Goal: Task Accomplishment & Management: Manage account settings

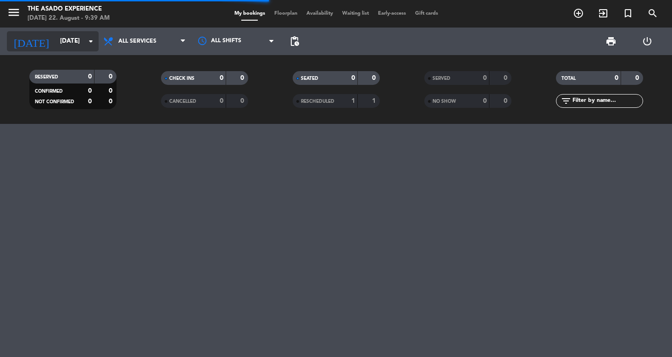
click at [56, 43] on input "[DATE]" at bounding box center [97, 41] width 82 height 17
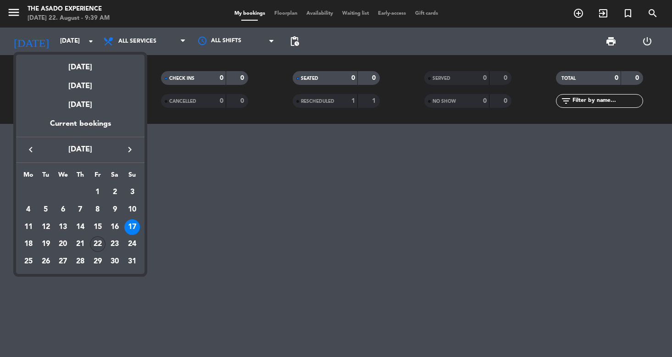
click at [95, 242] on div "22" at bounding box center [98, 244] width 16 height 16
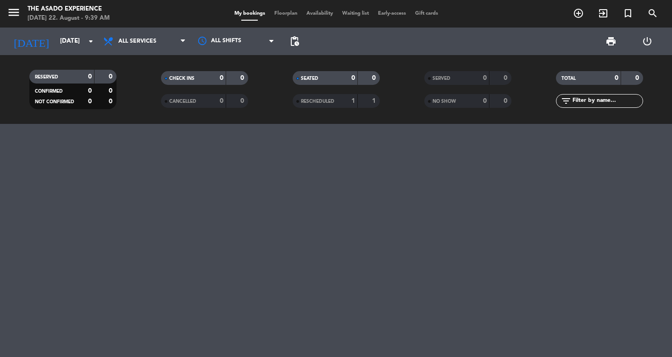
type input "[DATE]"
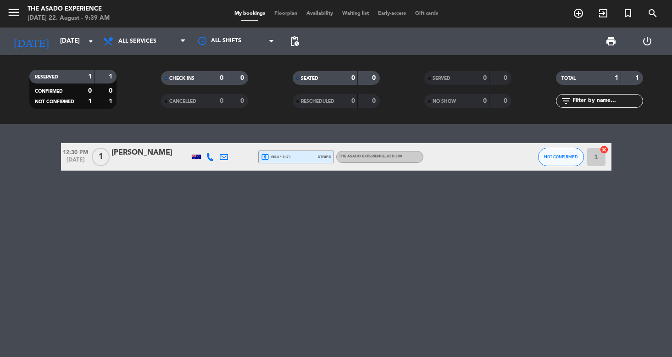
click at [136, 152] on div "[PERSON_NAME]" at bounding box center [150, 153] width 78 height 12
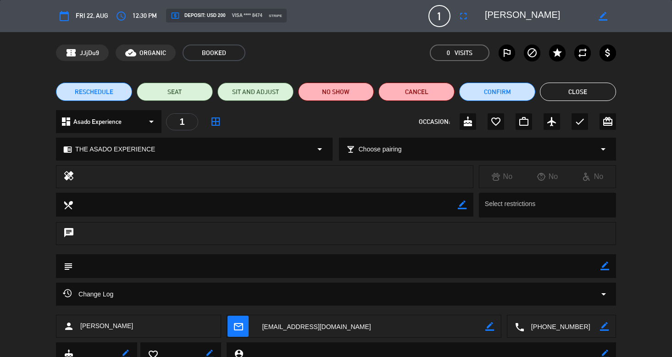
click at [101, 91] on span "RESCHEDULE" at bounding box center [94, 92] width 39 height 10
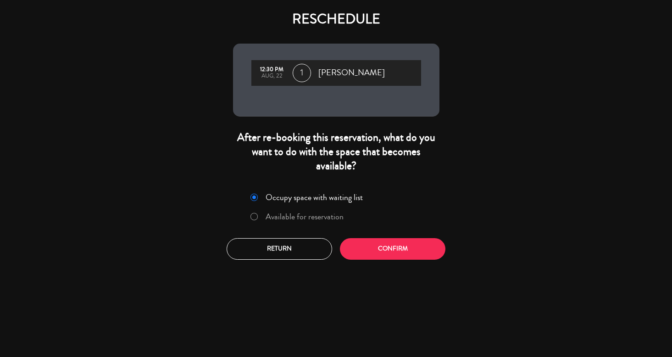
click at [258, 216] on label "Available for reservation" at bounding box center [297, 217] width 103 height 17
click at [398, 248] on button "Confirm" at bounding box center [393, 249] width 106 height 22
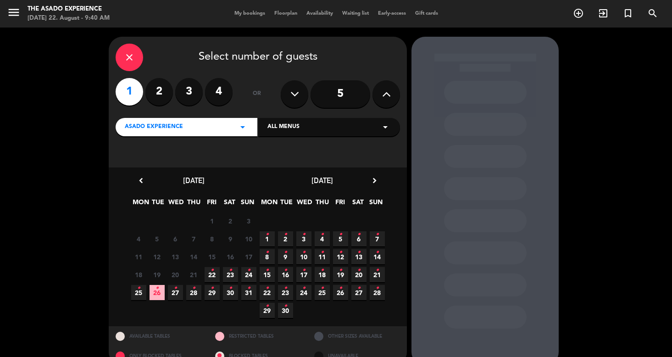
click at [234, 271] on span "23 •" at bounding box center [230, 274] width 15 height 15
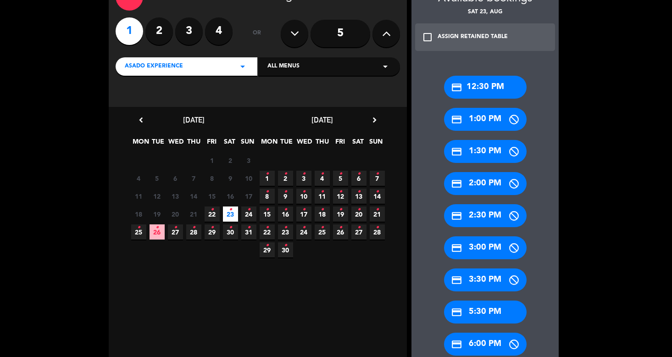
scroll to position [69, 0]
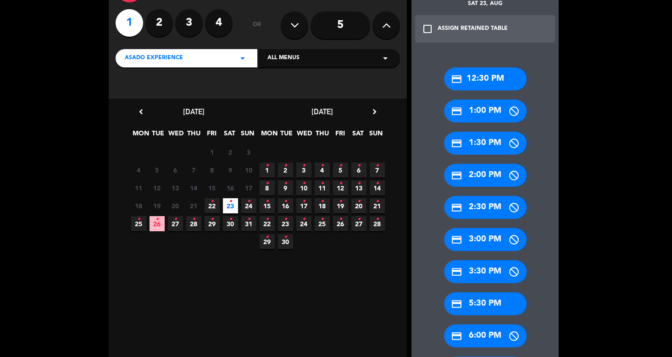
click at [508, 303] on div "credit_card 5:30 PM" at bounding box center [485, 303] width 83 height 23
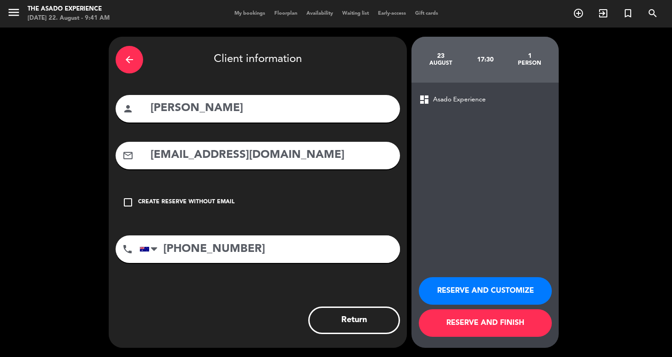
click at [493, 329] on button "RESERVE AND FINISH" at bounding box center [485, 323] width 133 height 28
